Goal: Check status: Check status

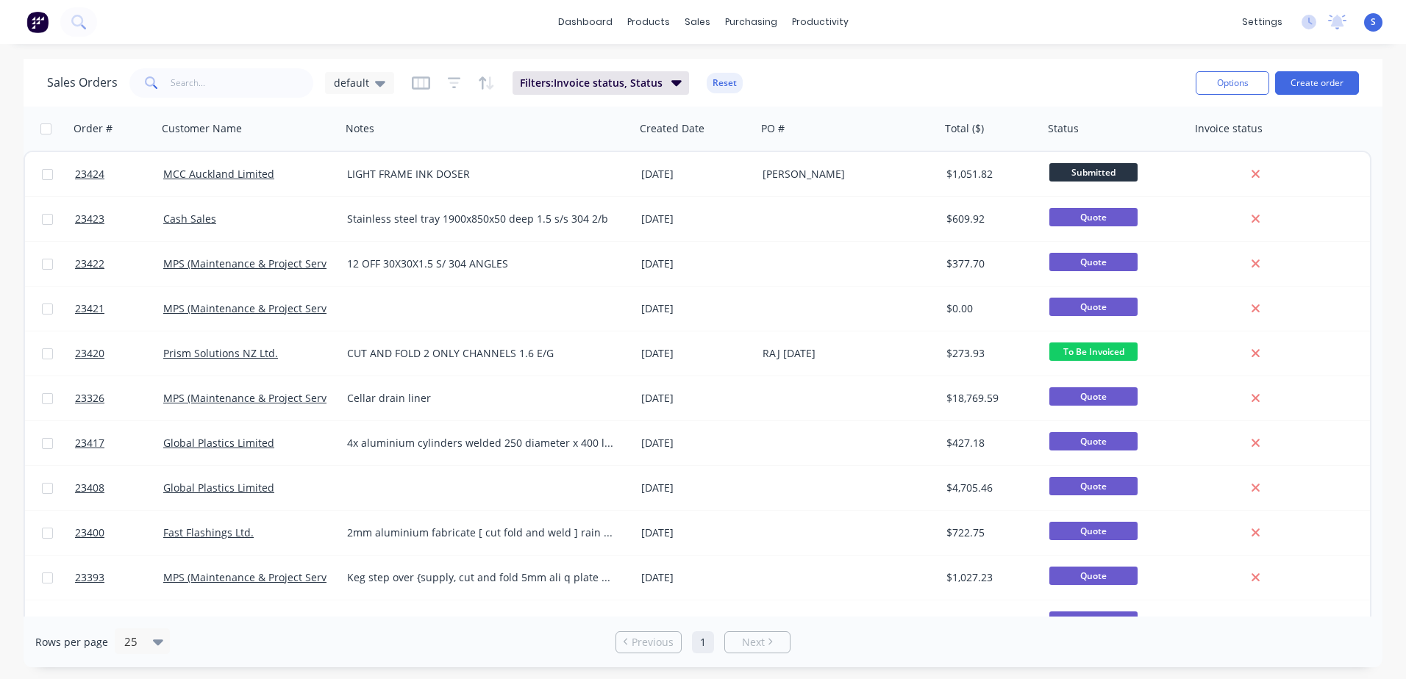
click at [1102, 171] on span "Submitted" at bounding box center [1093, 172] width 88 height 18
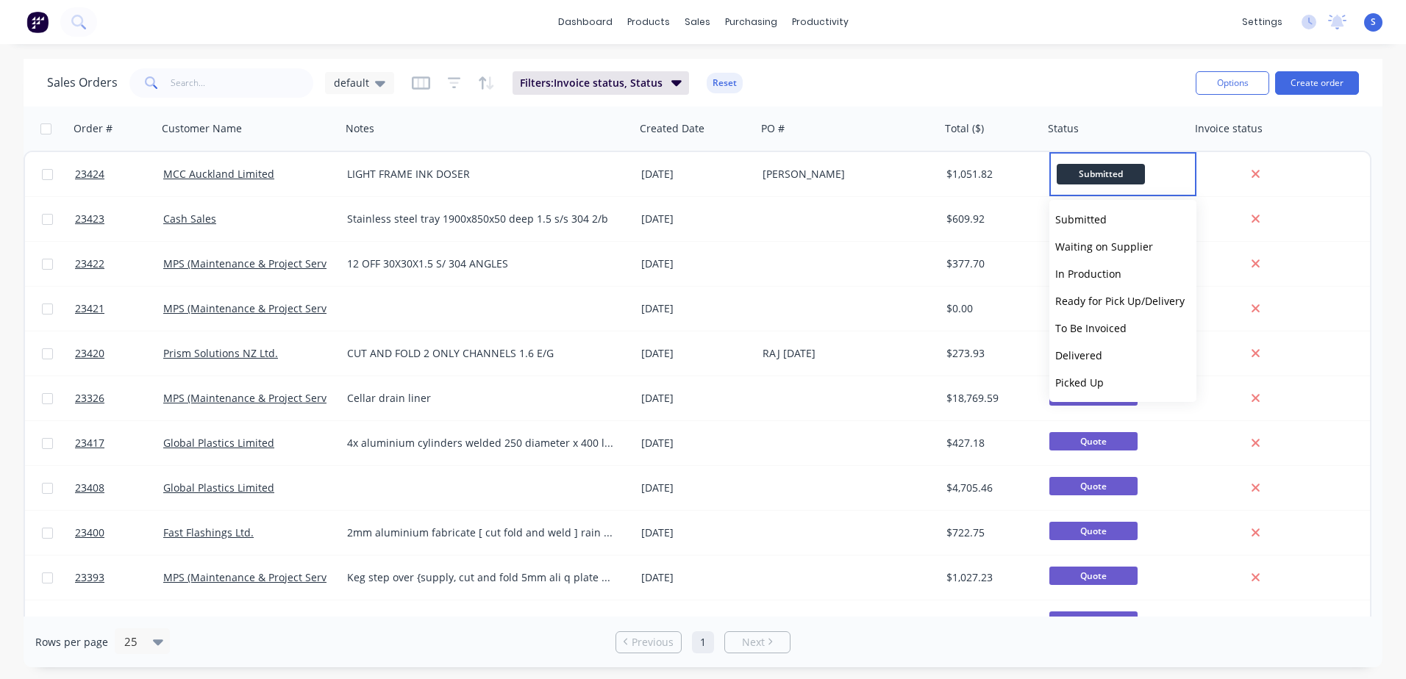
click at [1101, 273] on span "In Production" at bounding box center [1088, 274] width 66 height 14
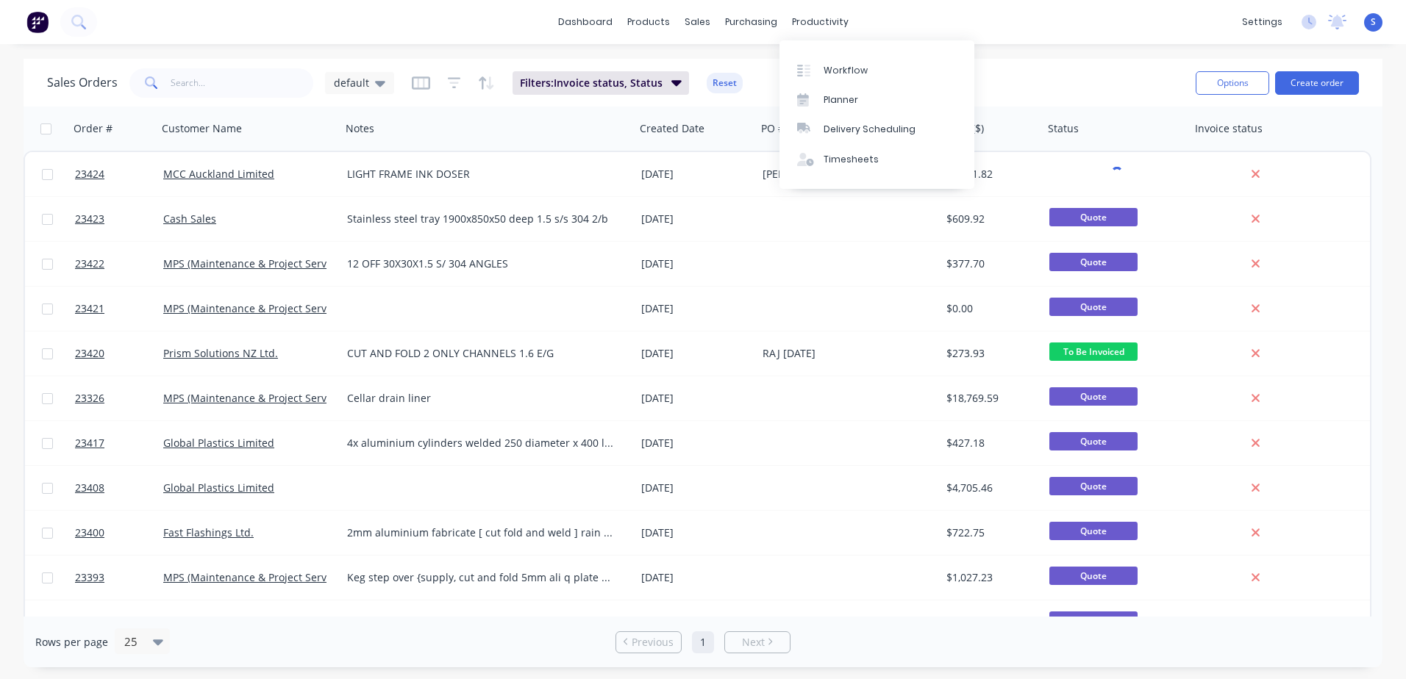
click at [802, 71] on icon at bounding box center [800, 71] width 6 height 12
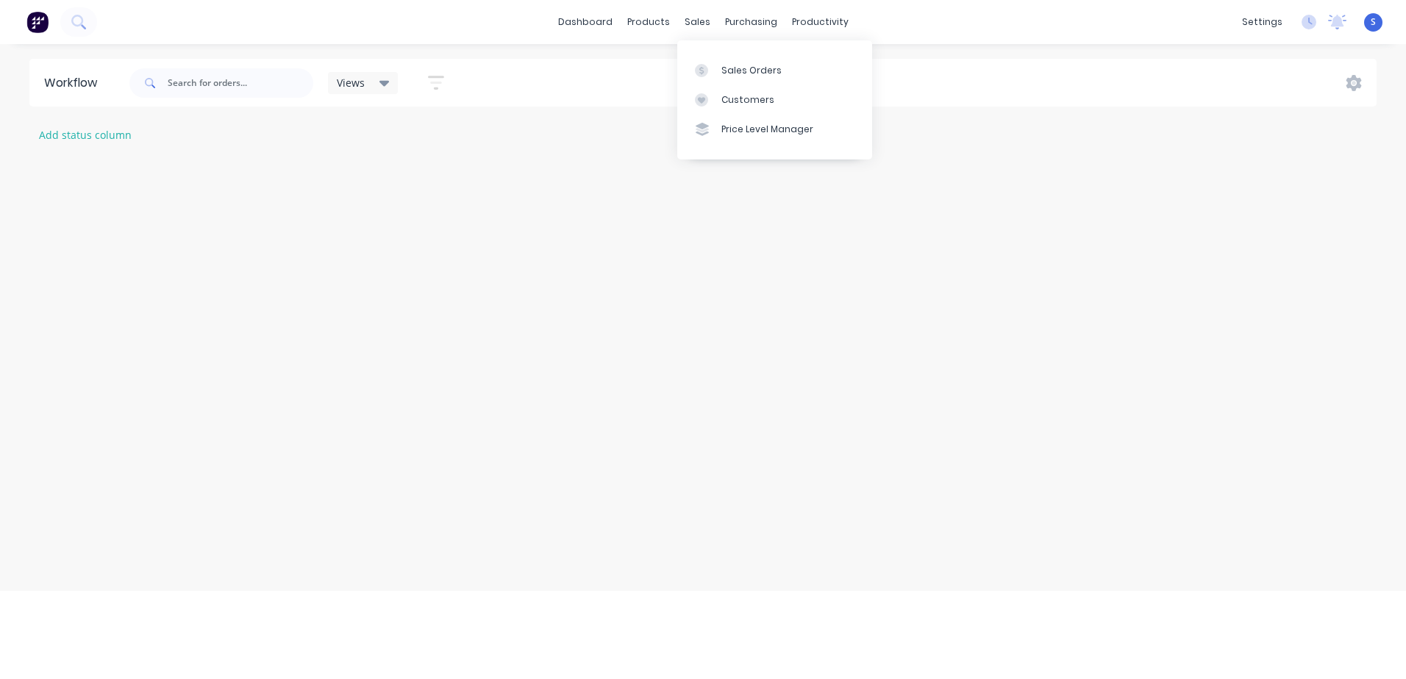
click at [712, 73] on div at bounding box center [706, 70] width 22 height 13
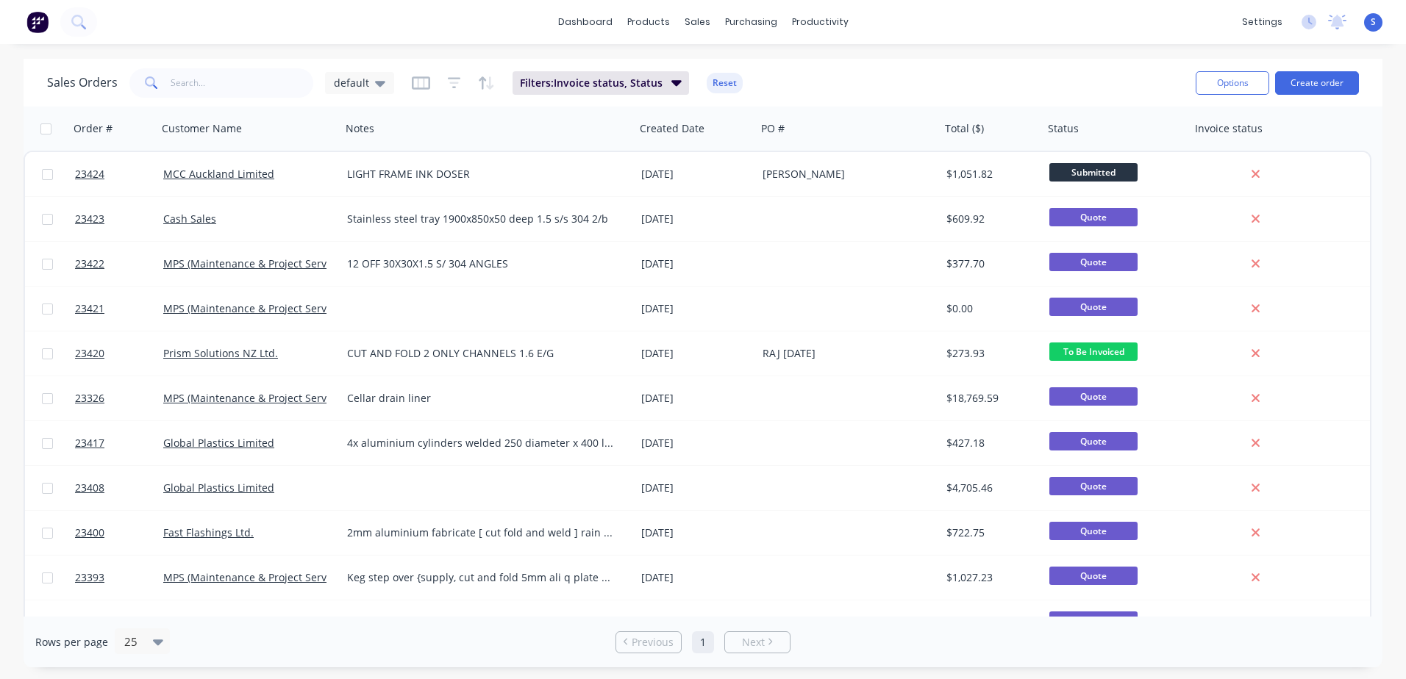
click at [1070, 168] on span "Submitted" at bounding box center [1093, 172] width 88 height 18
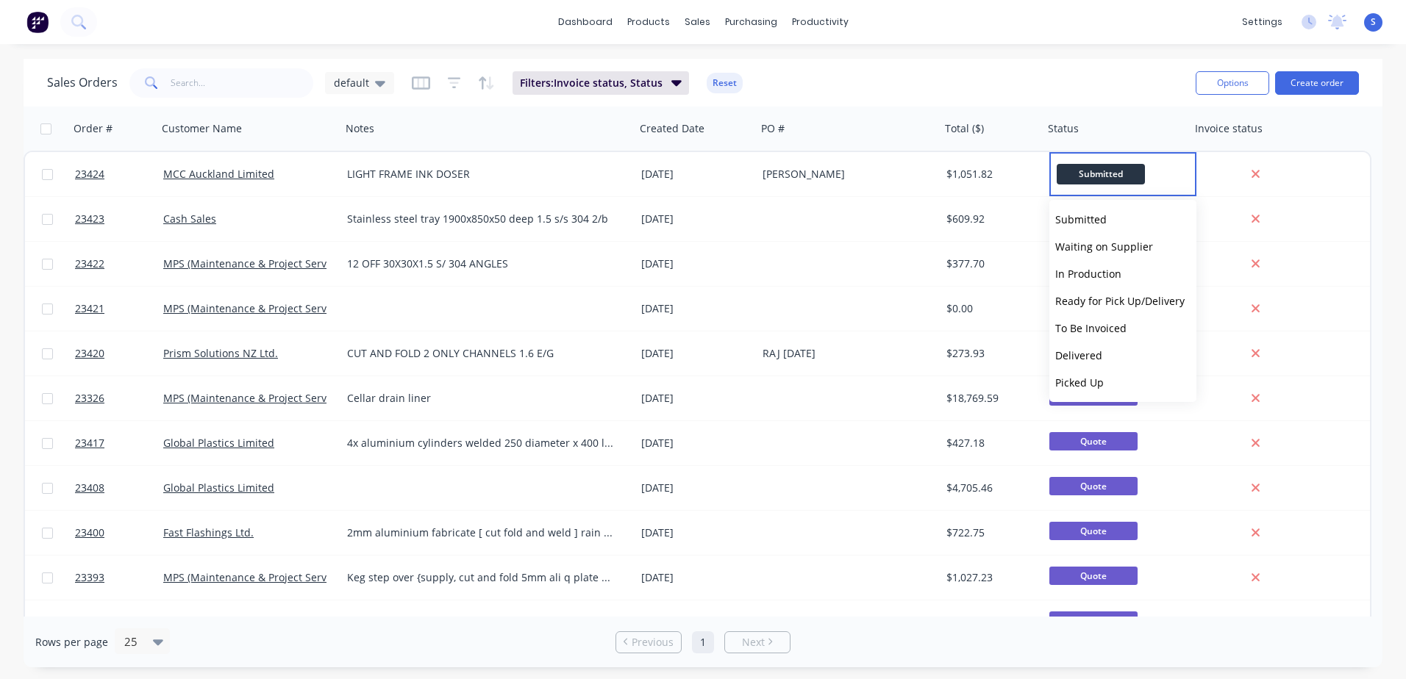
click at [1067, 273] on span "In Production" at bounding box center [1088, 274] width 66 height 14
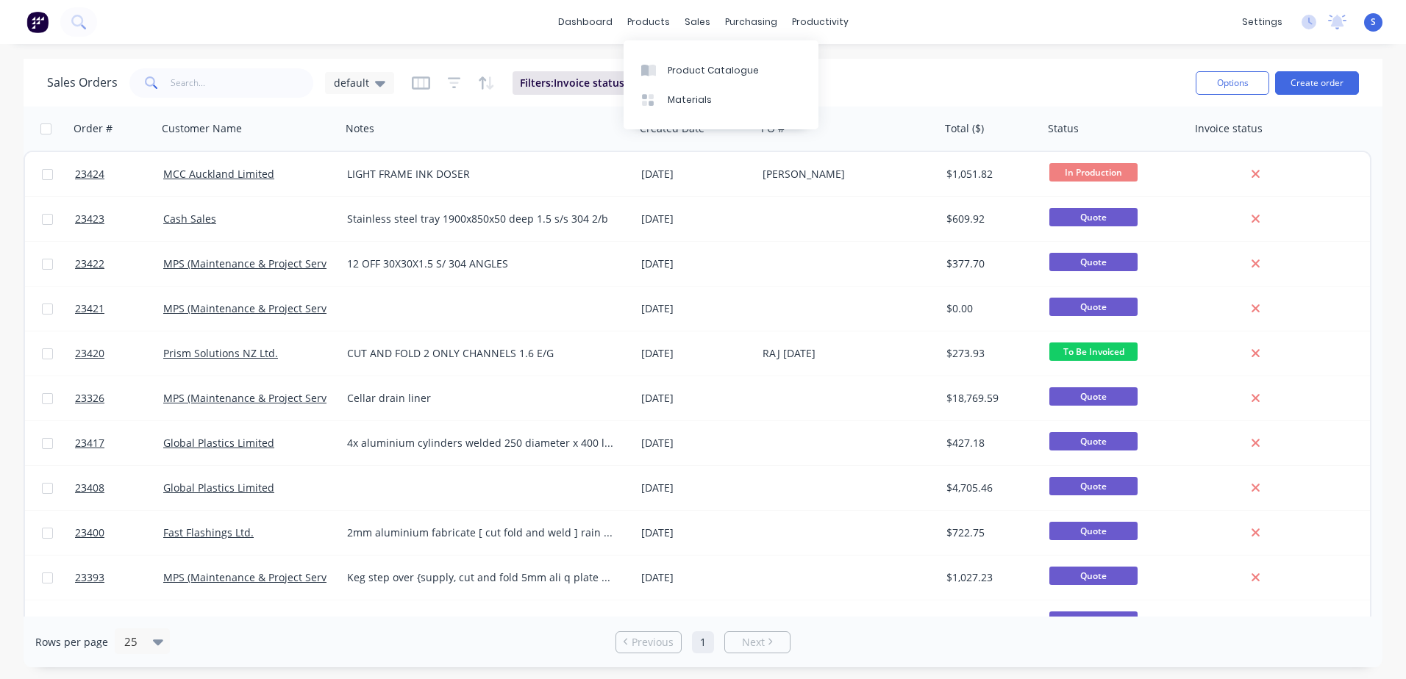
click at [652, 24] on div "products" at bounding box center [648, 22] width 57 height 22
click at [662, 69] on div at bounding box center [652, 70] width 22 height 13
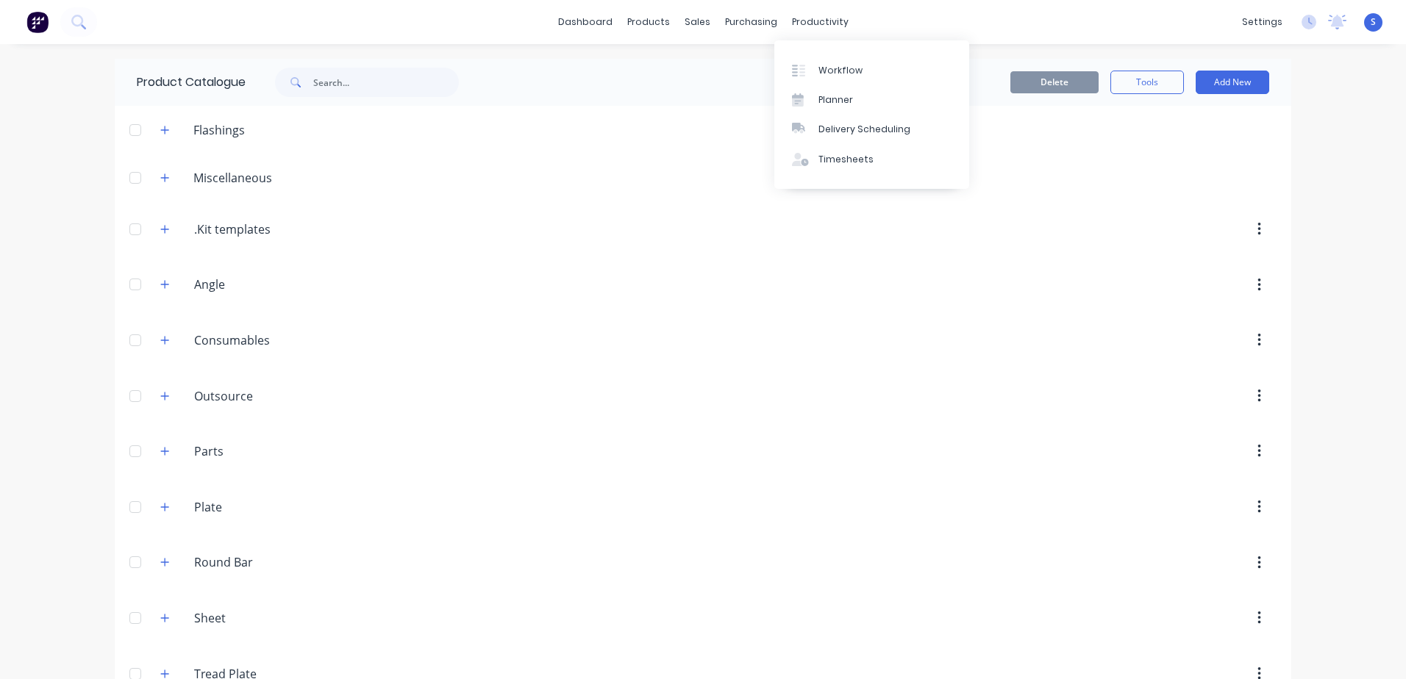
click at [805, 70] on div at bounding box center [803, 70] width 22 height 13
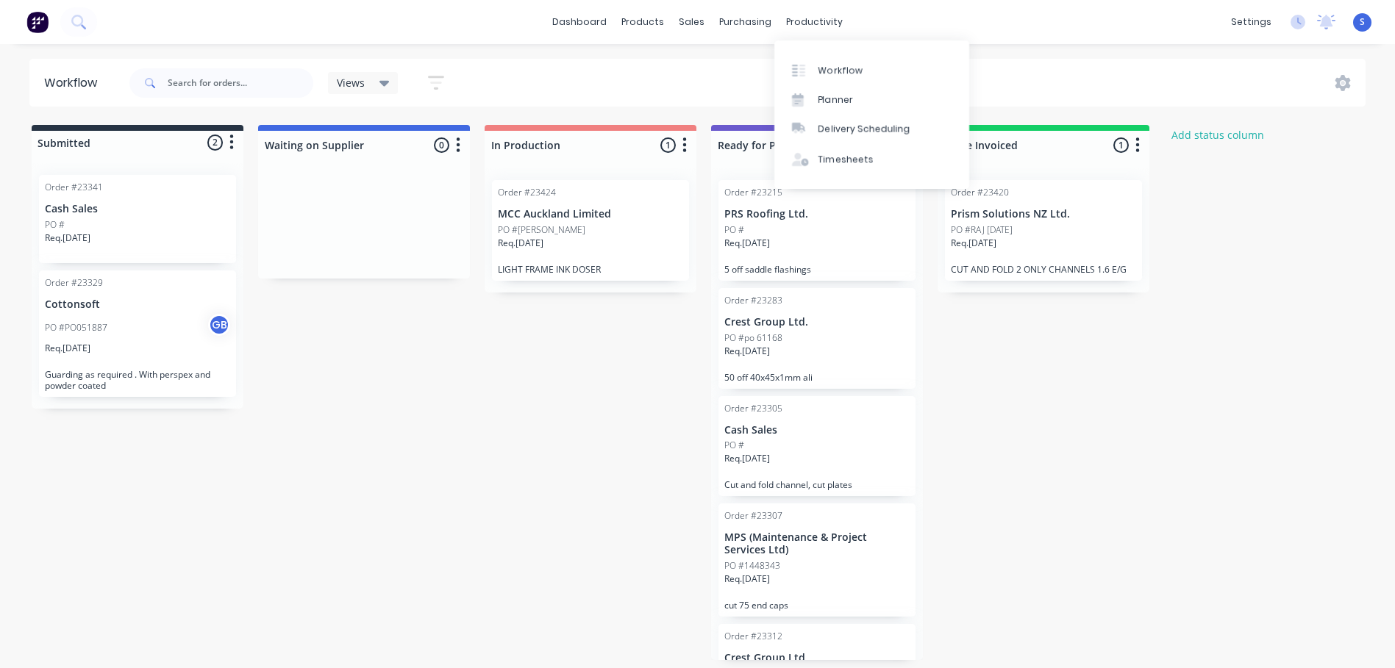
click at [809, 70] on div at bounding box center [803, 70] width 22 height 13
click at [702, 74] on icon at bounding box center [696, 70] width 13 height 13
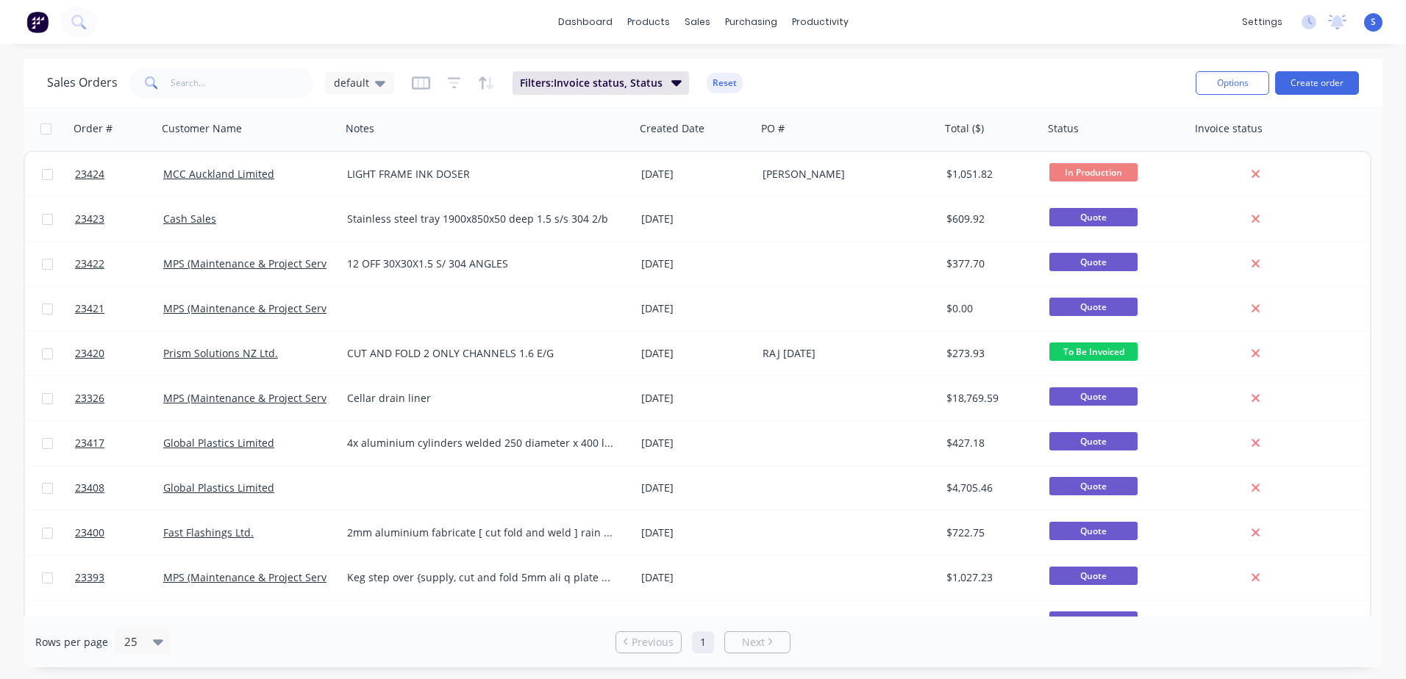
click at [1300, 80] on button "Create order" at bounding box center [1317, 83] width 84 height 24
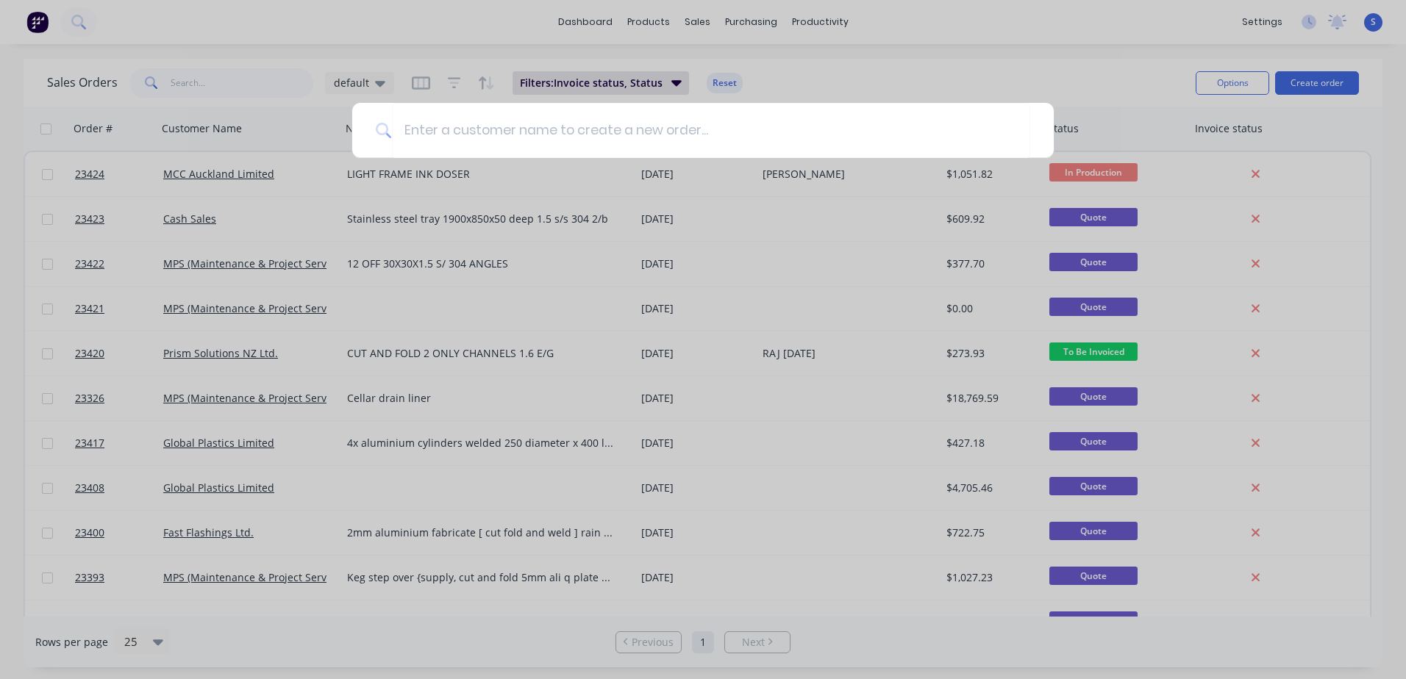
click at [406, 134] on input at bounding box center [711, 130] width 638 height 55
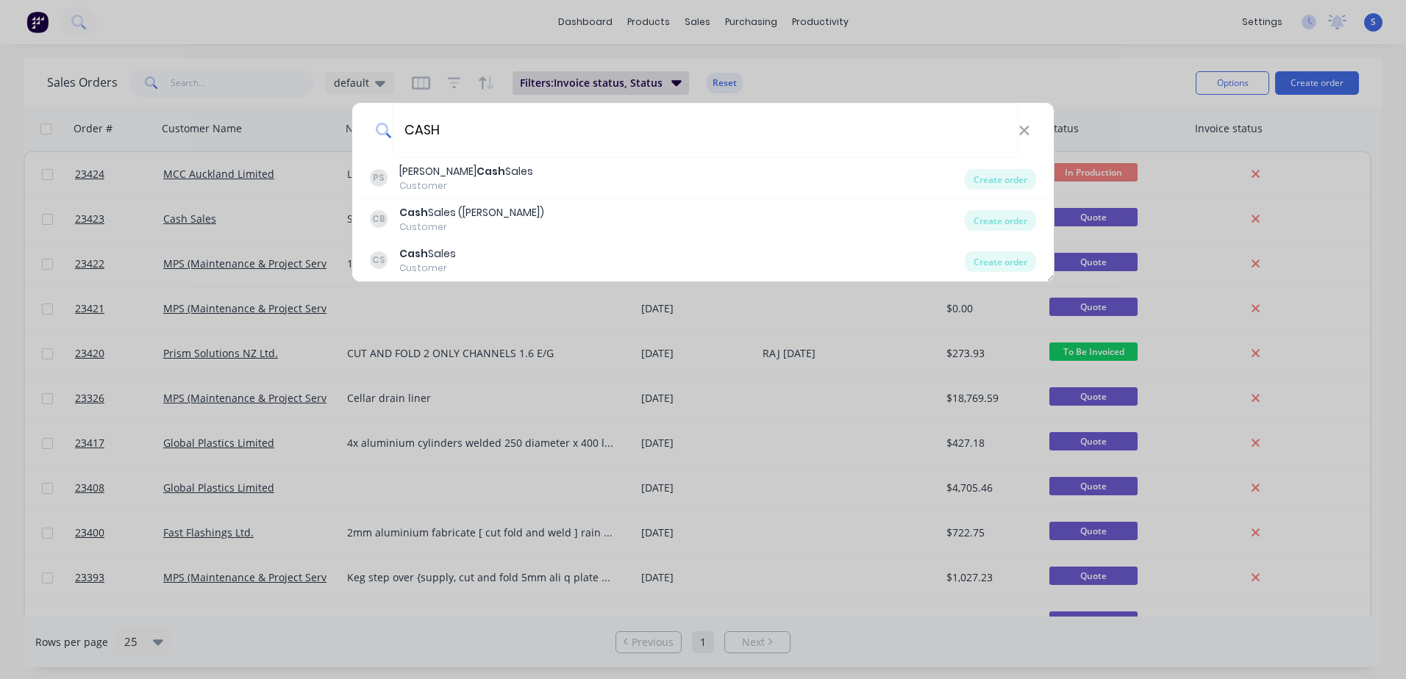
type input "CASH"
click at [451, 258] on div "Cash Sales" at bounding box center [427, 253] width 57 height 15
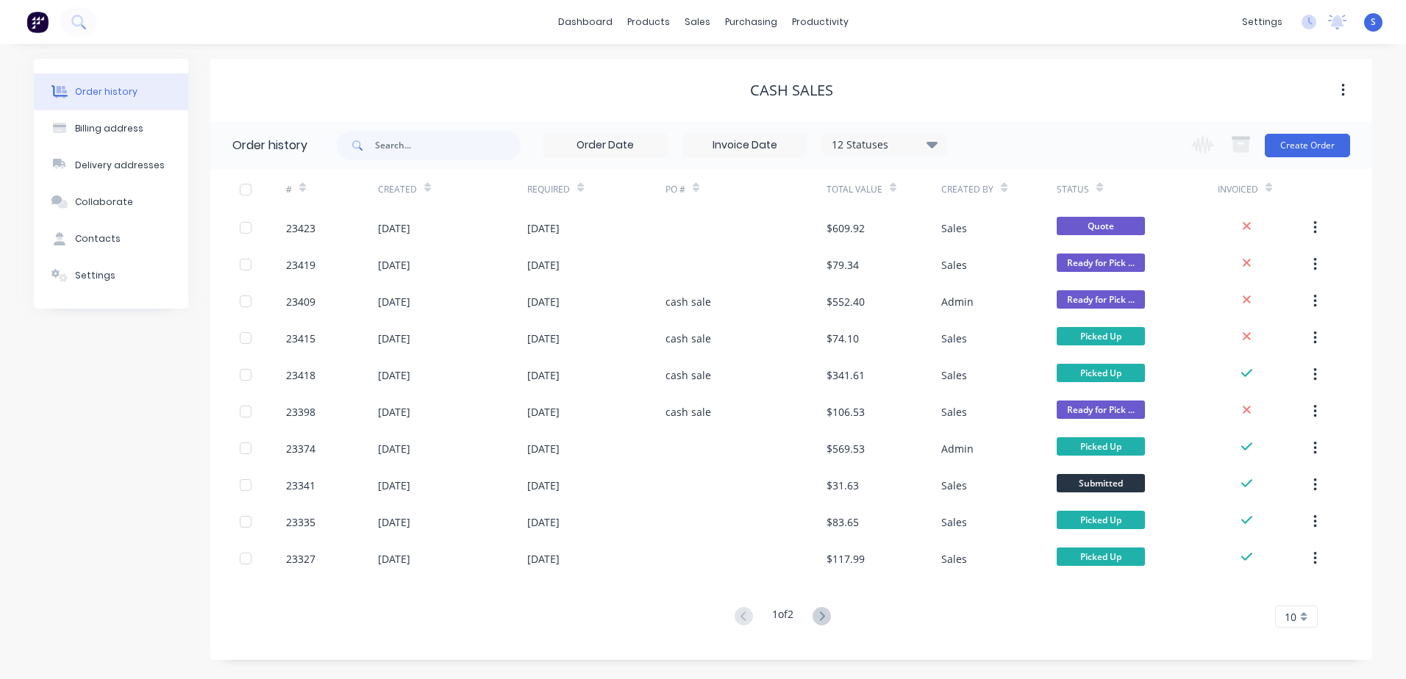
click at [340, 262] on div "23419" at bounding box center [332, 264] width 92 height 37
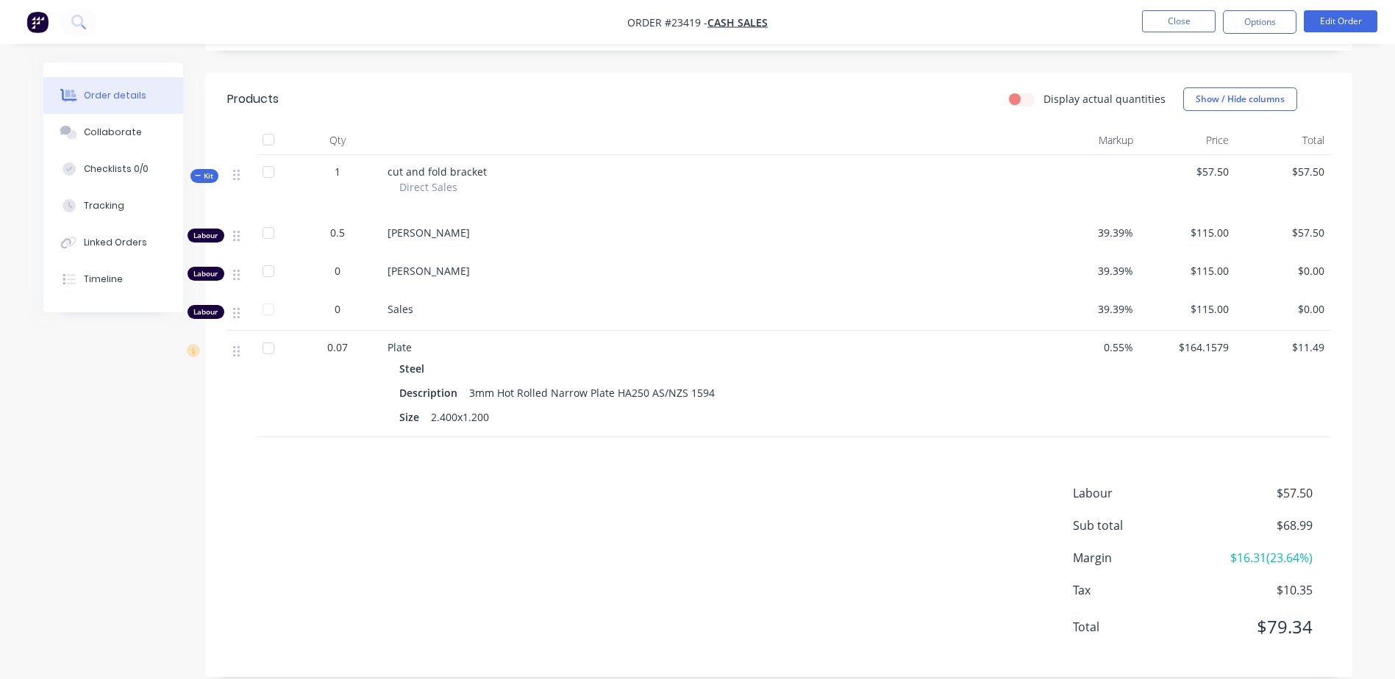
scroll to position [334, 0]
click at [1190, 16] on button "Close" at bounding box center [1179, 21] width 74 height 22
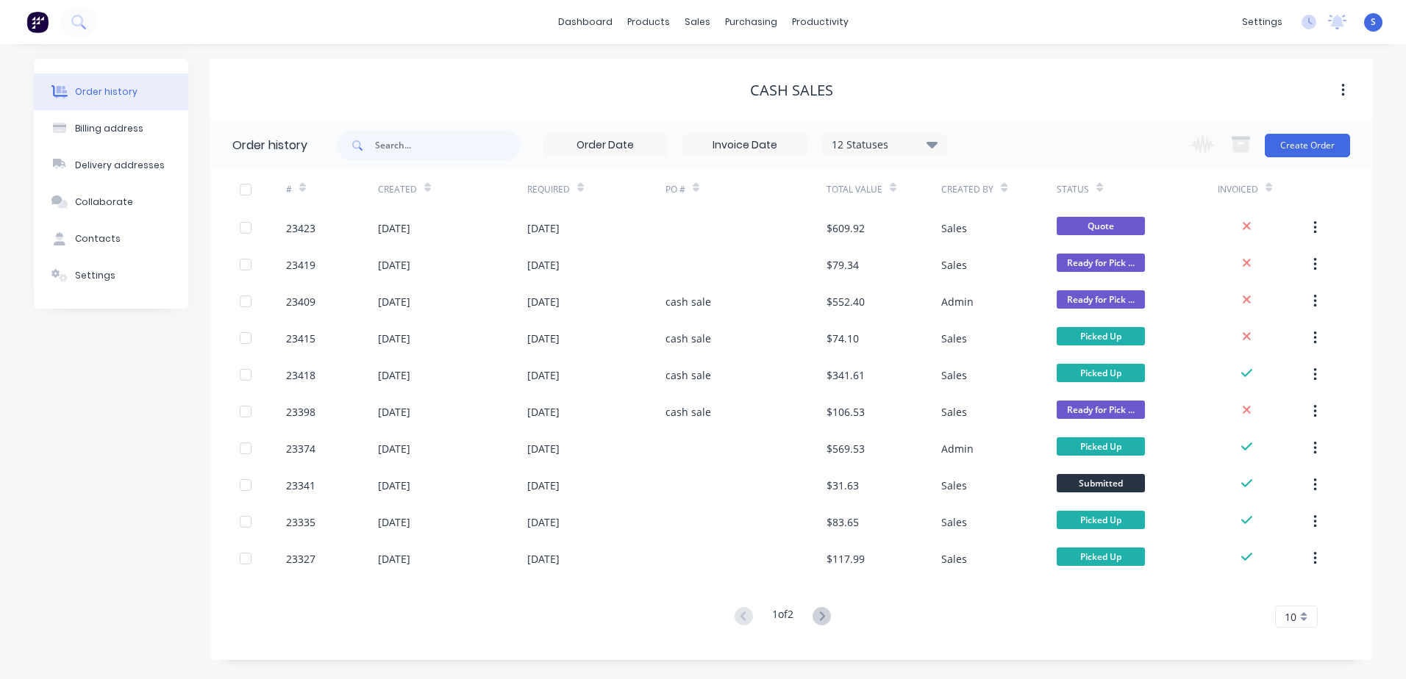
click at [344, 411] on div "23398" at bounding box center [332, 411] width 92 height 37
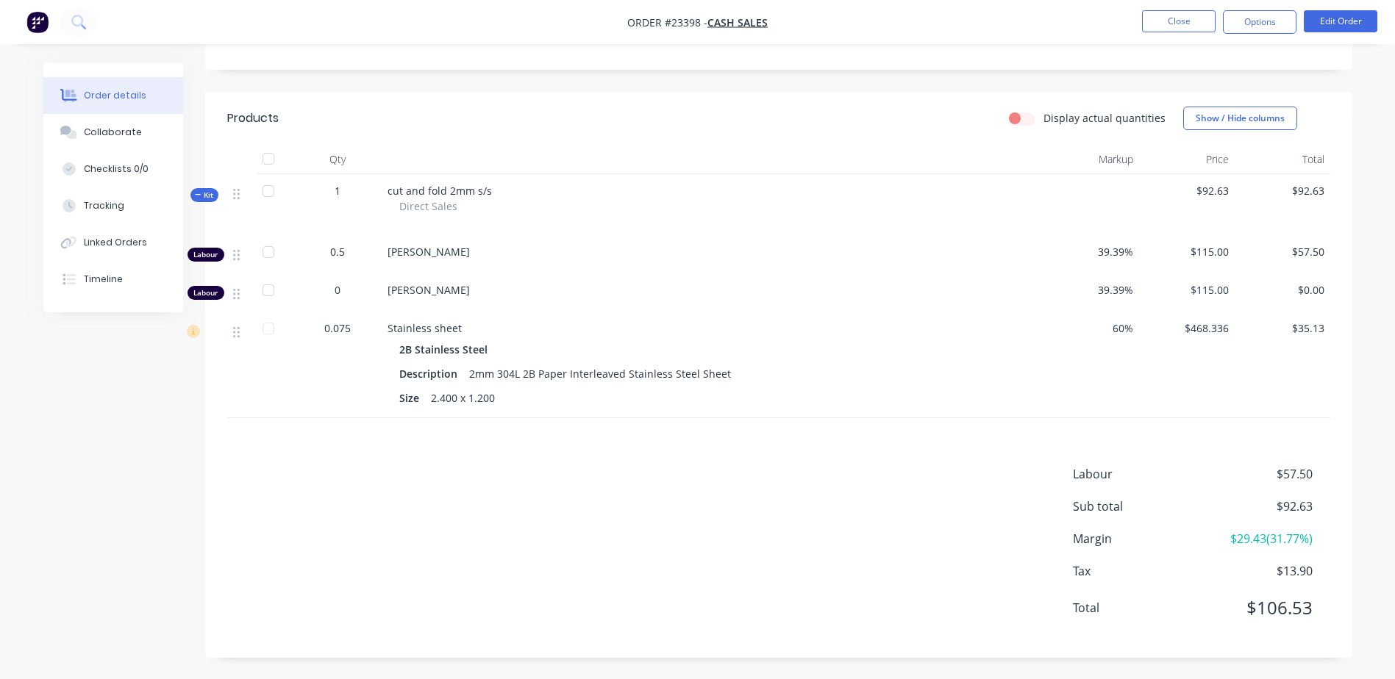
scroll to position [303, 0]
click at [1181, 23] on button "Close" at bounding box center [1179, 21] width 74 height 22
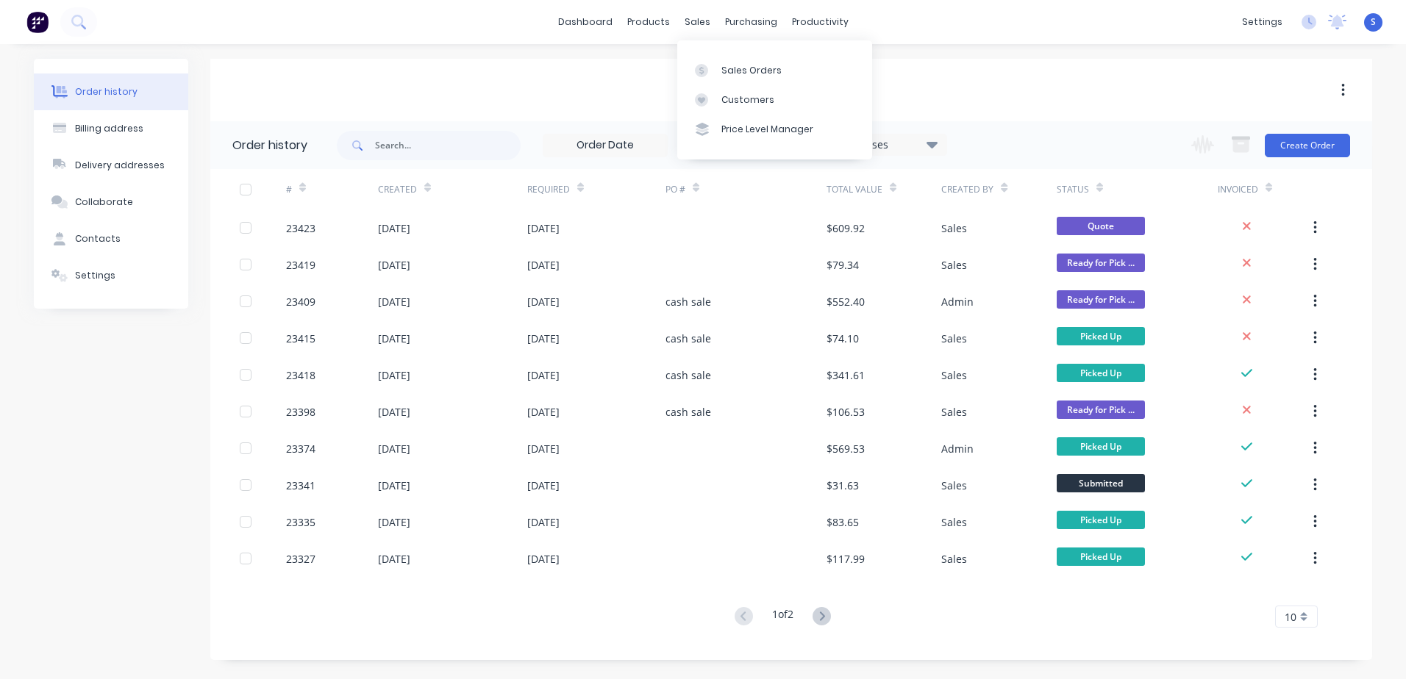
click at [712, 70] on div at bounding box center [706, 70] width 22 height 13
